Goal: Information Seeking & Learning: Find specific fact

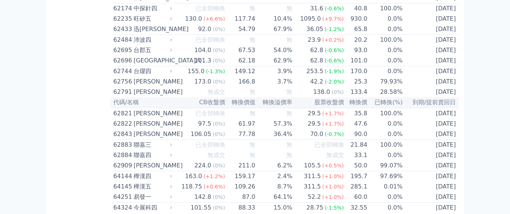
scroll to position [2241, 0]
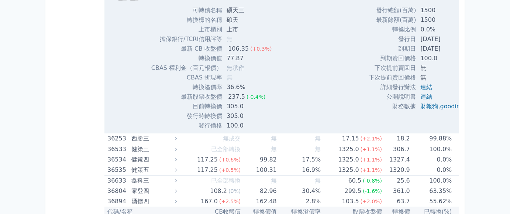
scroll to position [2355, 0]
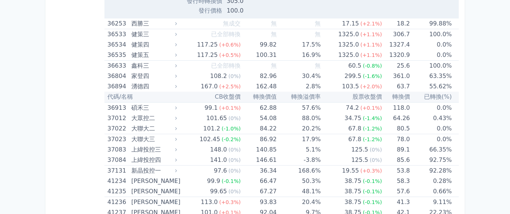
drag, startPoint x: 399, startPoint y: 113, endPoint x: 437, endPoint y: 110, distance: 38.4
copy td "[DATE]"
drag, startPoint x: 398, startPoint y: 89, endPoint x: 441, endPoint y: 89, distance: 42.8
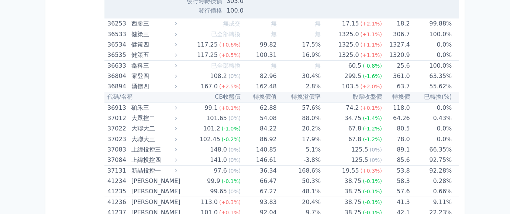
copy td "[DATE]"
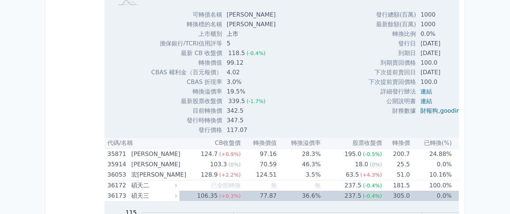
scroll to position [2288, 0]
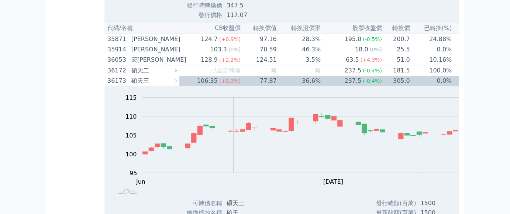
drag, startPoint x: 398, startPoint y: 102, endPoint x: 438, endPoint y: 99, distance: 39.9
copy td "[DATE]"
drag, startPoint x: 399, startPoint y: 81, endPoint x: 439, endPoint y: 77, distance: 40.0
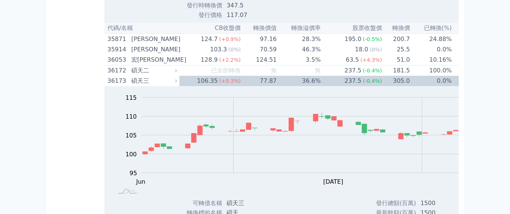
copy td "[DATE]"
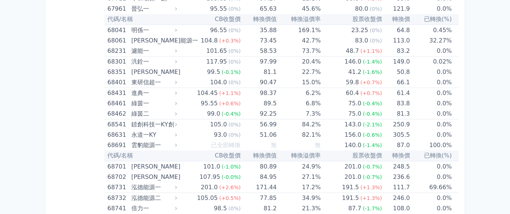
scroll to position [4672, 0]
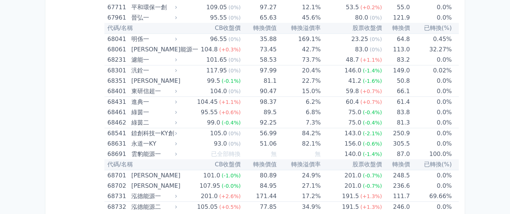
drag, startPoint x: 398, startPoint y: 166, endPoint x: 439, endPoint y: 169, distance: 41.0
copy td "[DATE]"
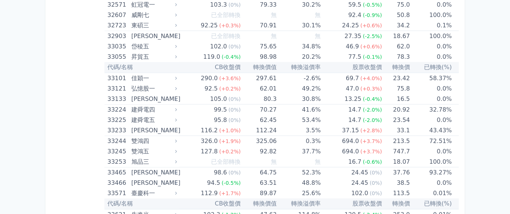
scroll to position [1715, 0]
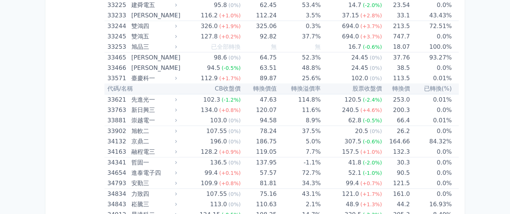
drag, startPoint x: 402, startPoint y: 77, endPoint x: 434, endPoint y: 77, distance: 32.1
drag, startPoint x: 399, startPoint y: 77, endPoint x: 440, endPoint y: 76, distance: 40.2
copy td "[DATE]"
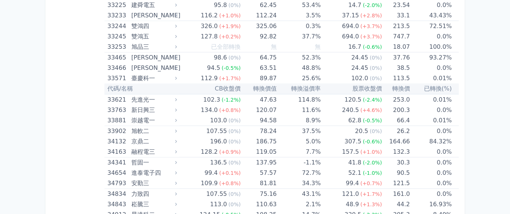
drag, startPoint x: 401, startPoint y: 52, endPoint x: 438, endPoint y: 52, distance: 37.3
copy td "[DATE]"
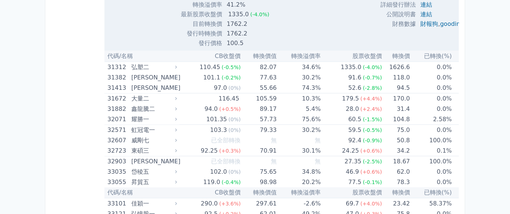
scroll to position [1486, 0]
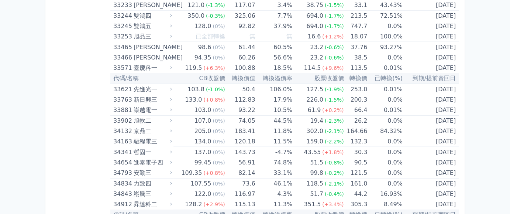
scroll to position [3736, 0]
